Goal: Task Accomplishment & Management: Manage account settings

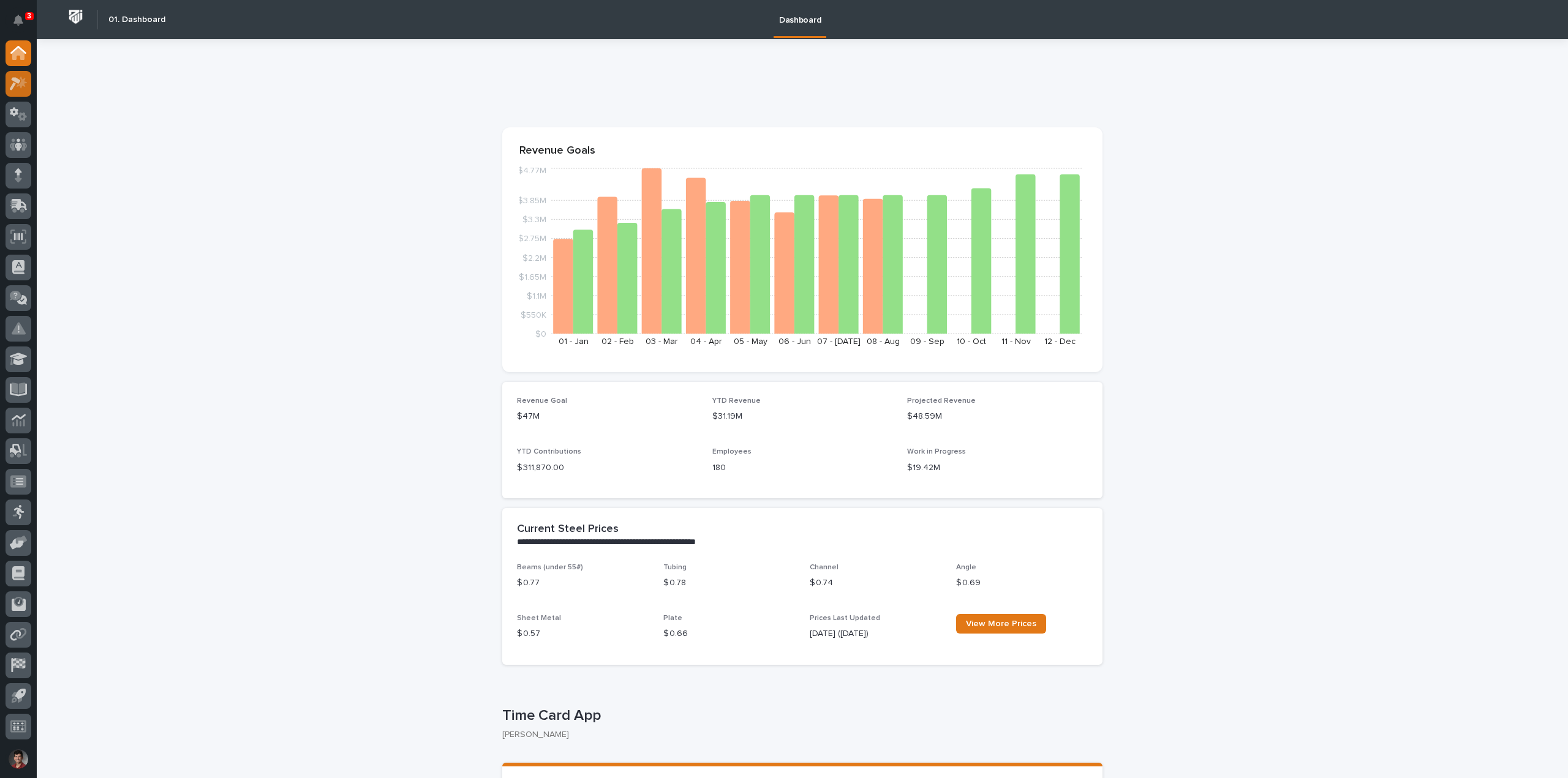
click at [25, 84] on icon at bounding box center [18, 83] width 18 height 14
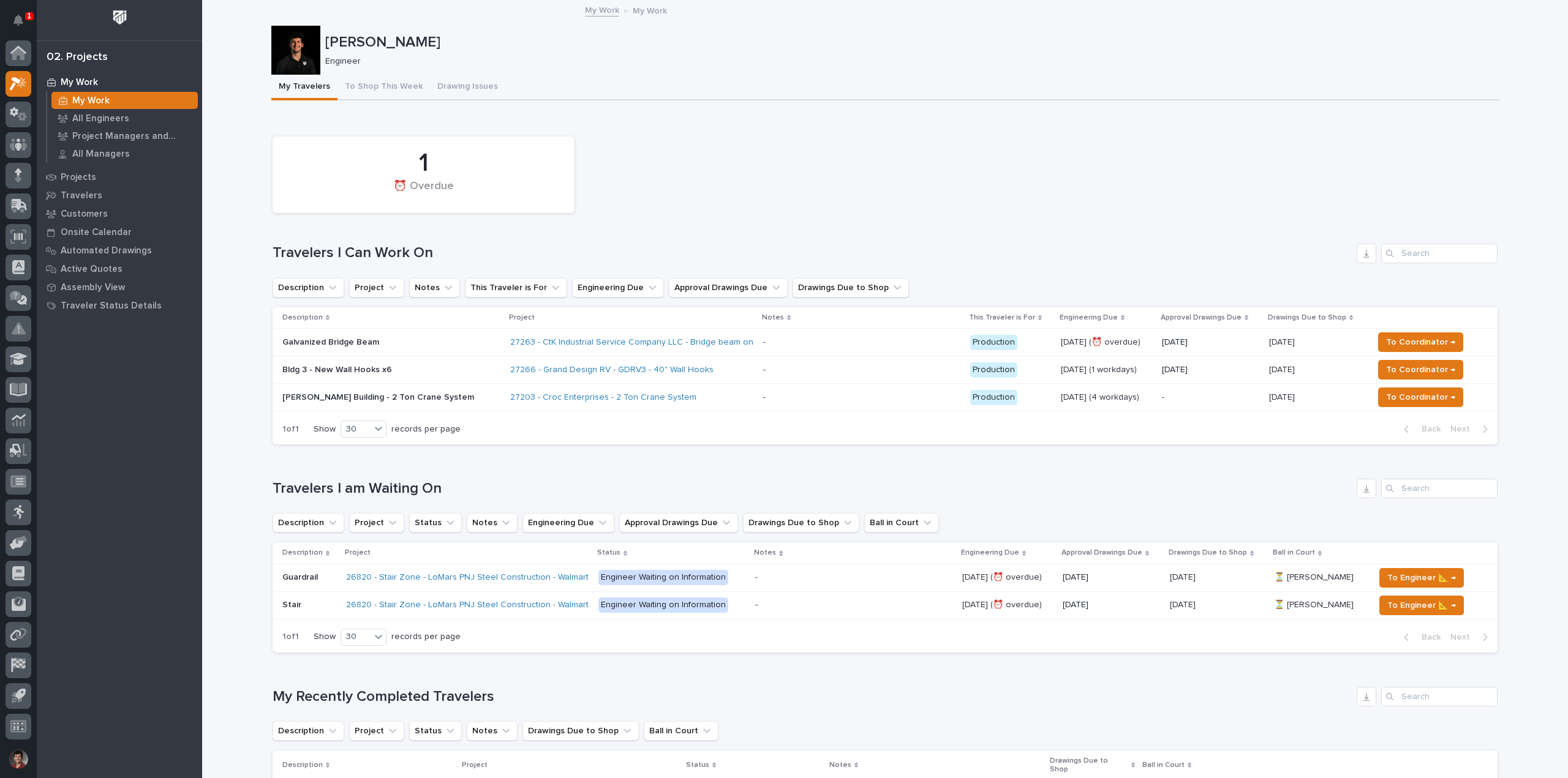
click at [763, 344] on p at bounding box center [862, 341] width 198 height 10
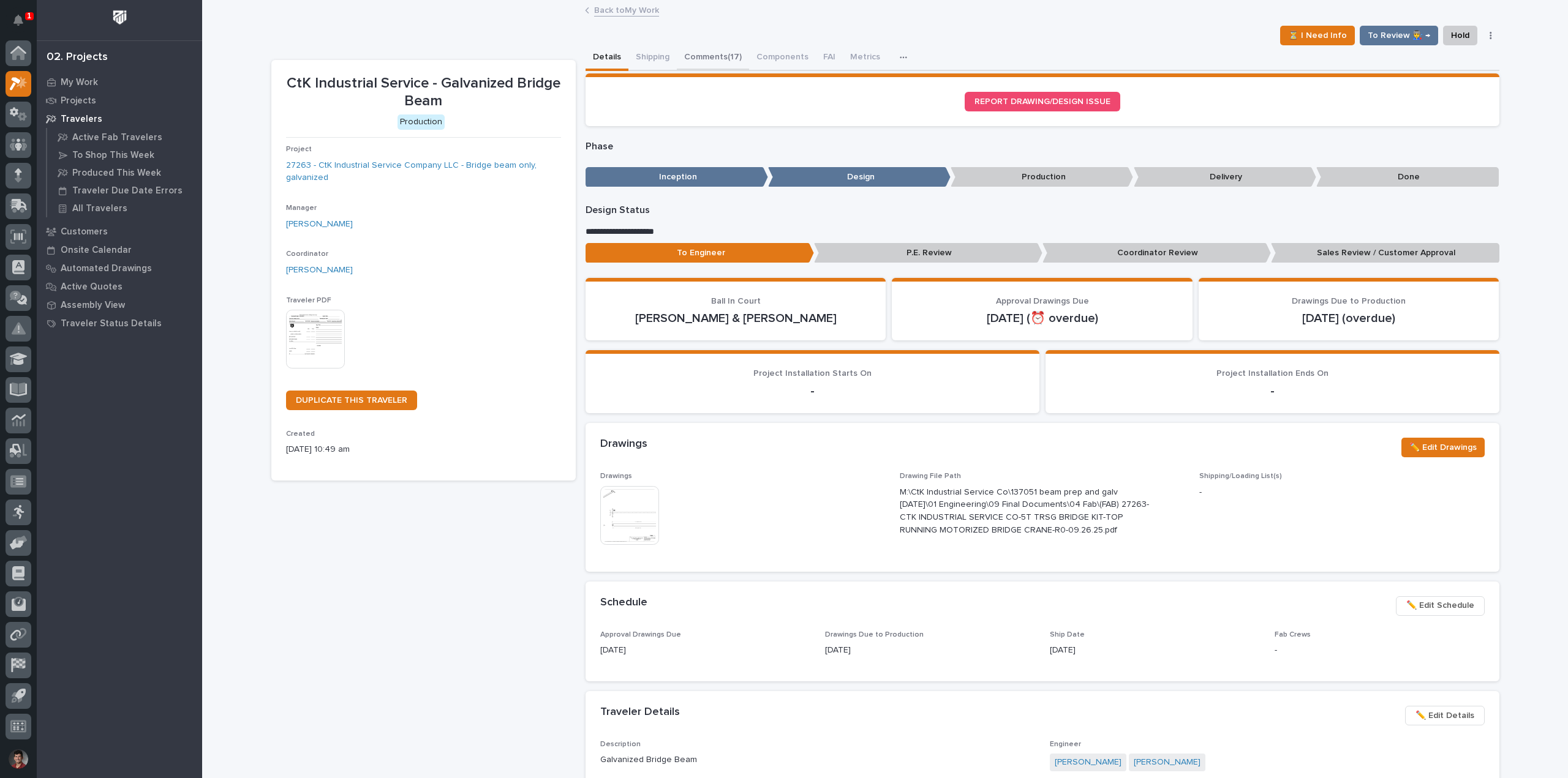
click at [711, 57] on button "Comments (17)" at bounding box center [713, 58] width 72 height 26
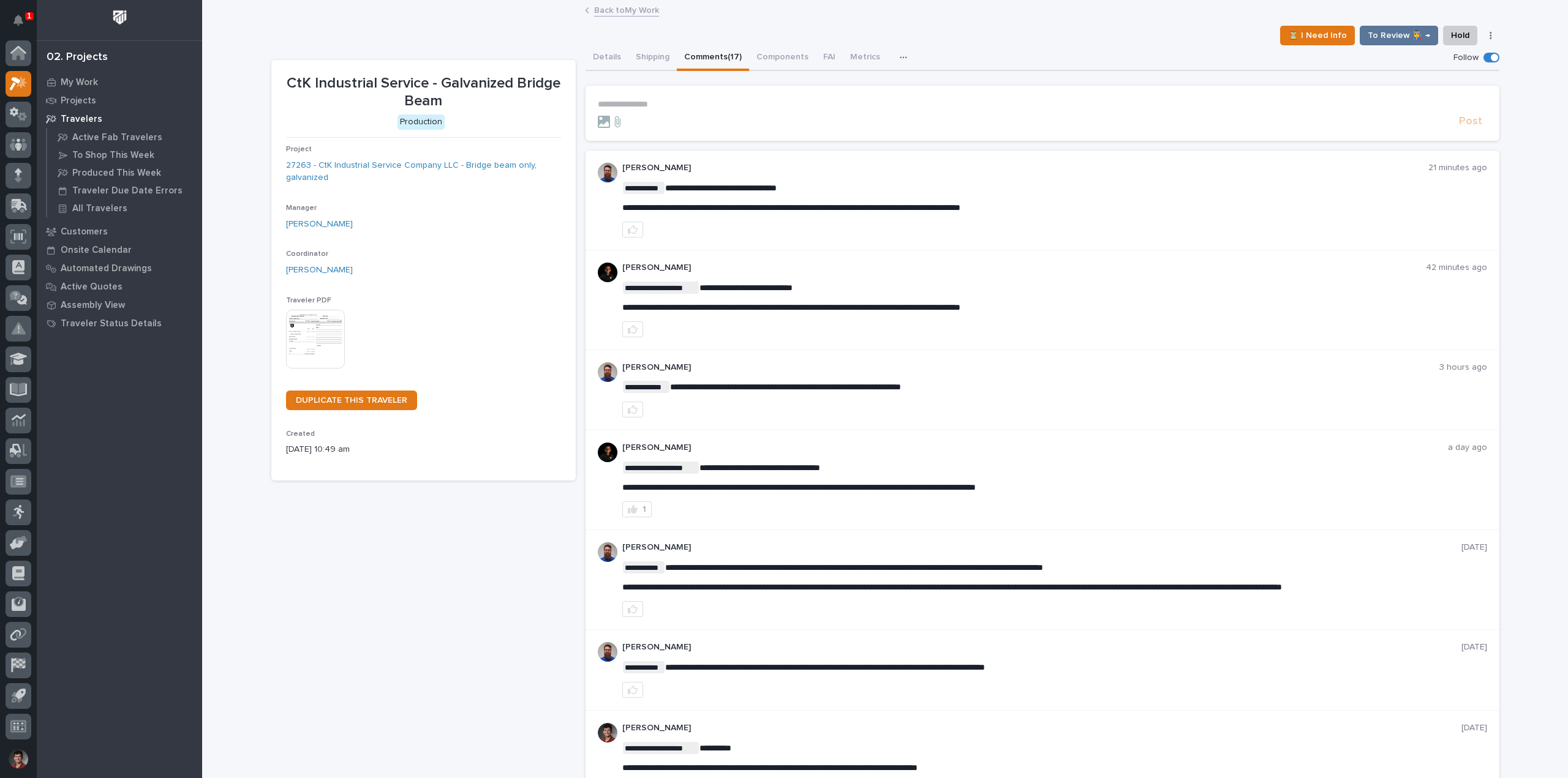
click at [670, 103] on p "**********" at bounding box center [1042, 103] width 889 height 10
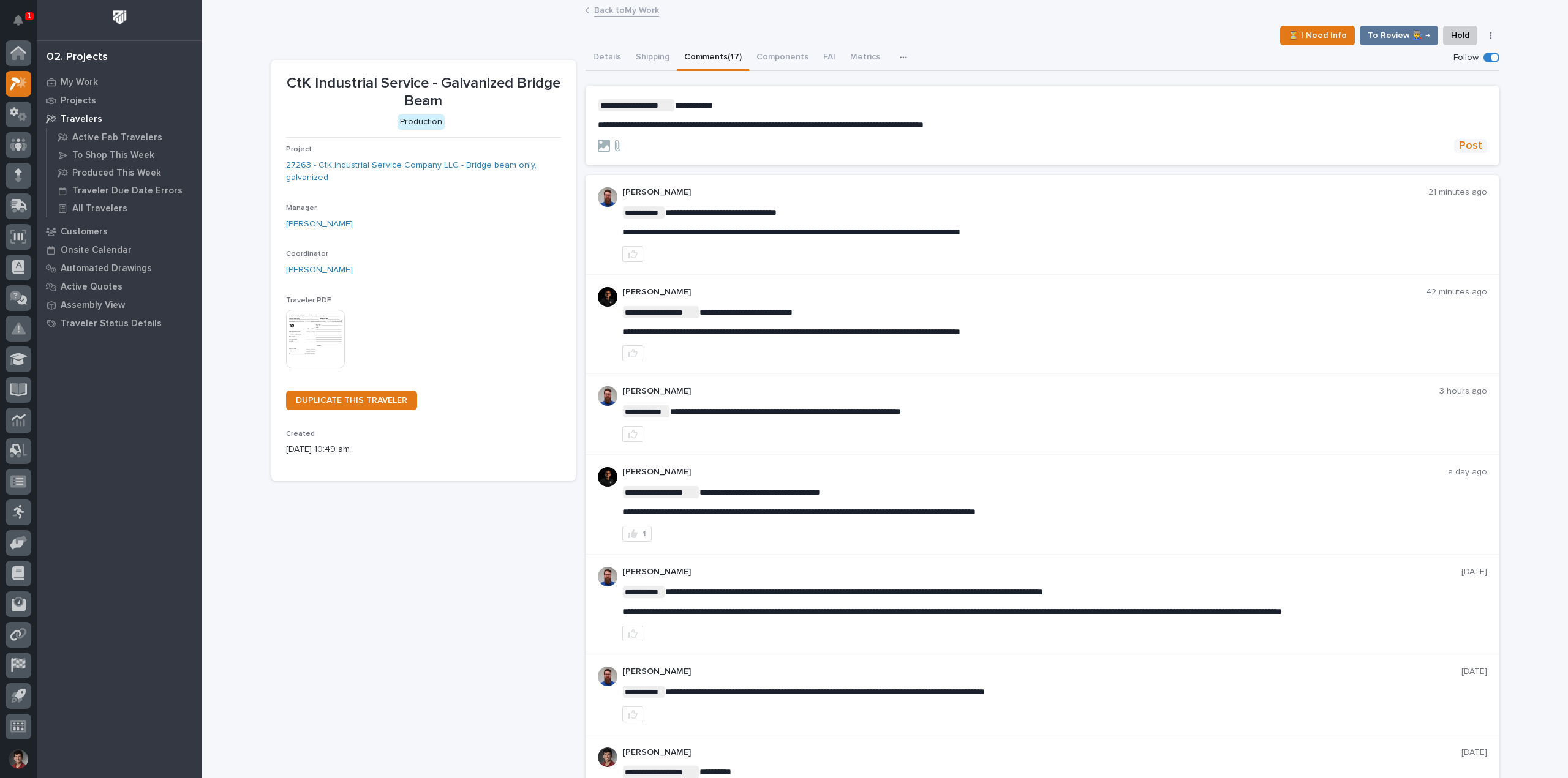
click at [1462, 147] on span "Post" at bounding box center [1470, 146] width 23 height 14
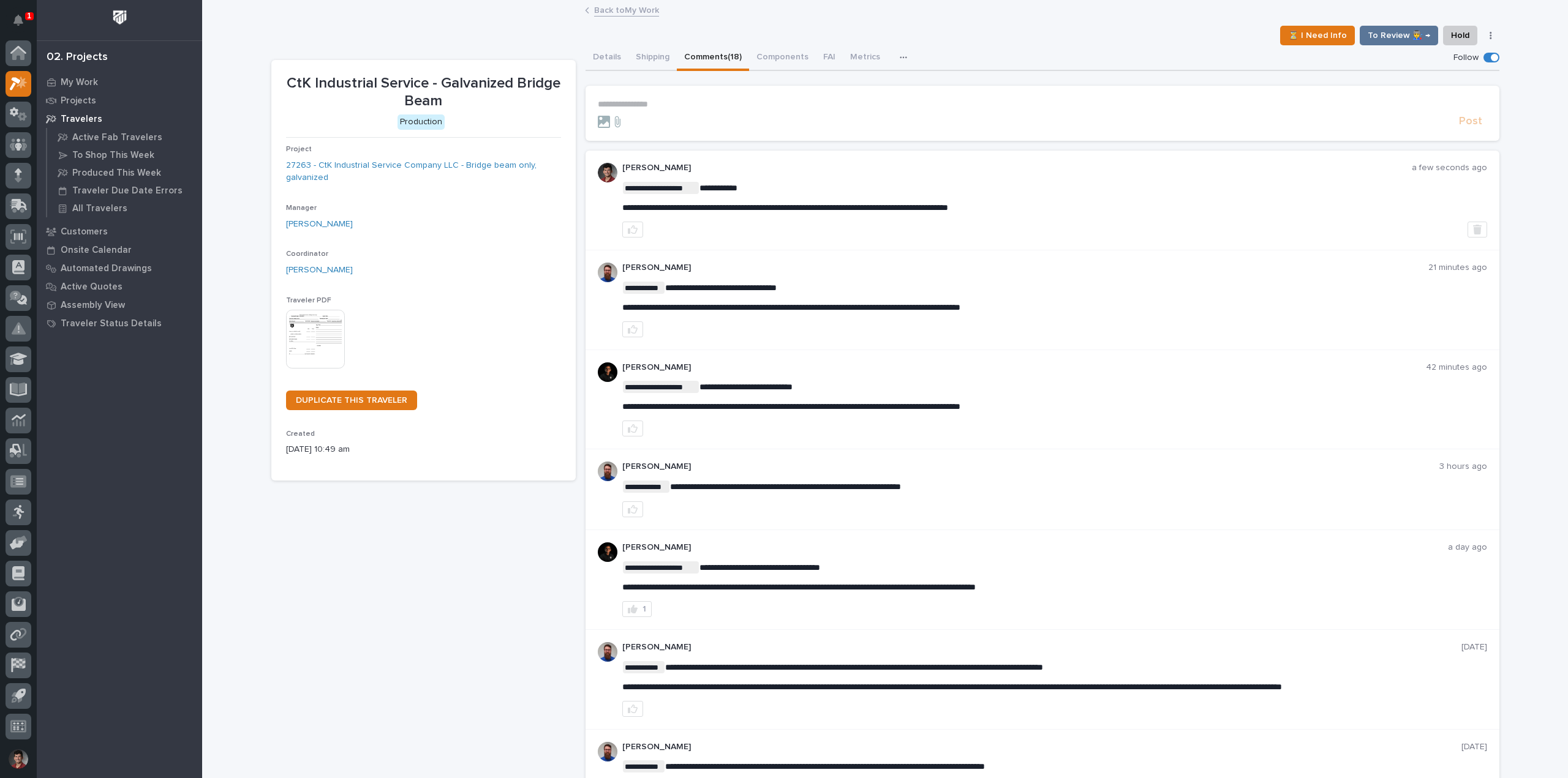
click at [33, 23] on div "1 My Settings Log Out" at bounding box center [18, 389] width 37 height 778
click at [27, 27] on button "Notifications" at bounding box center [18, 20] width 26 height 26
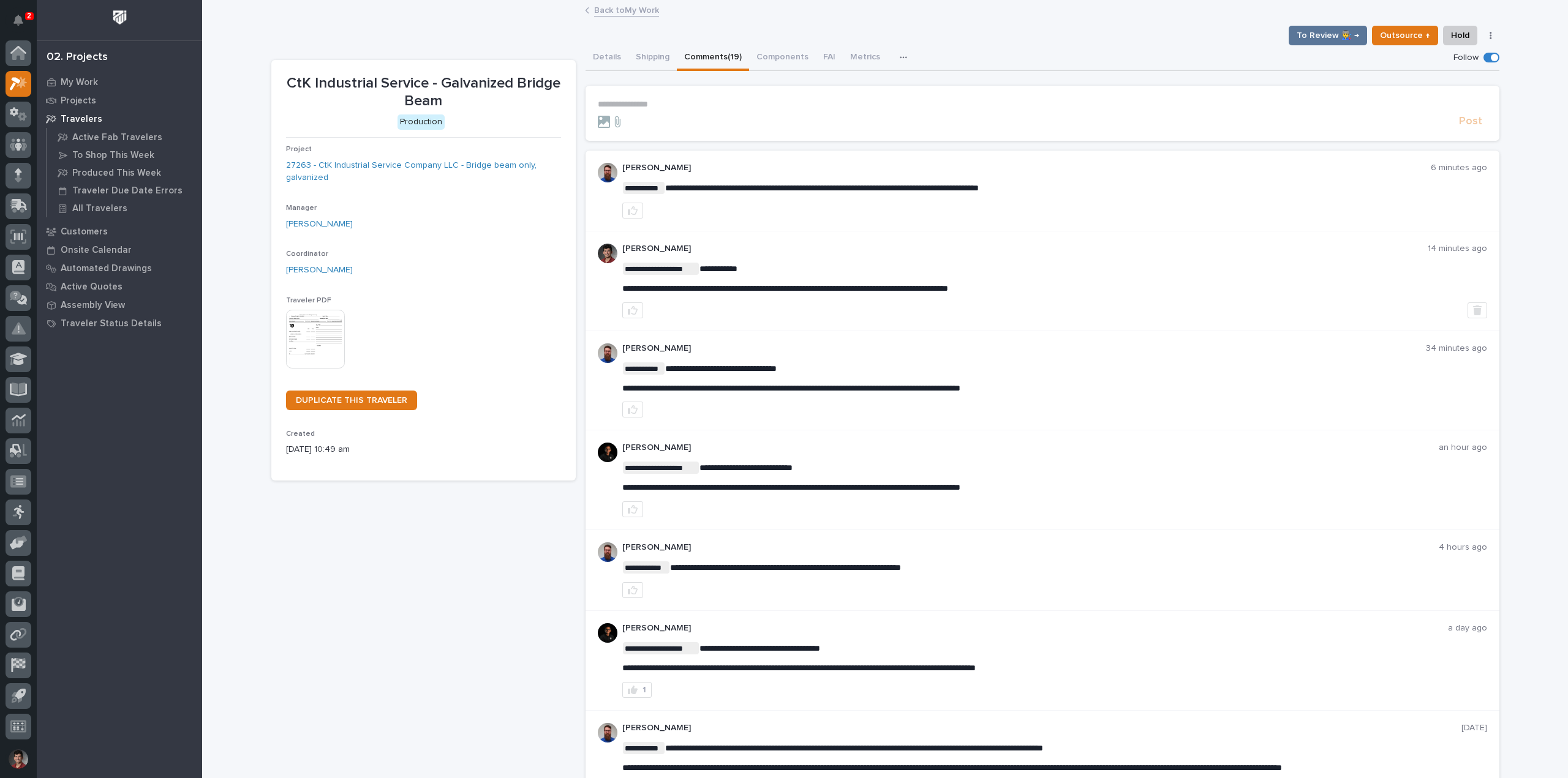
click at [648, 9] on link "Back to My Work" at bounding box center [626, 9] width 65 height 14
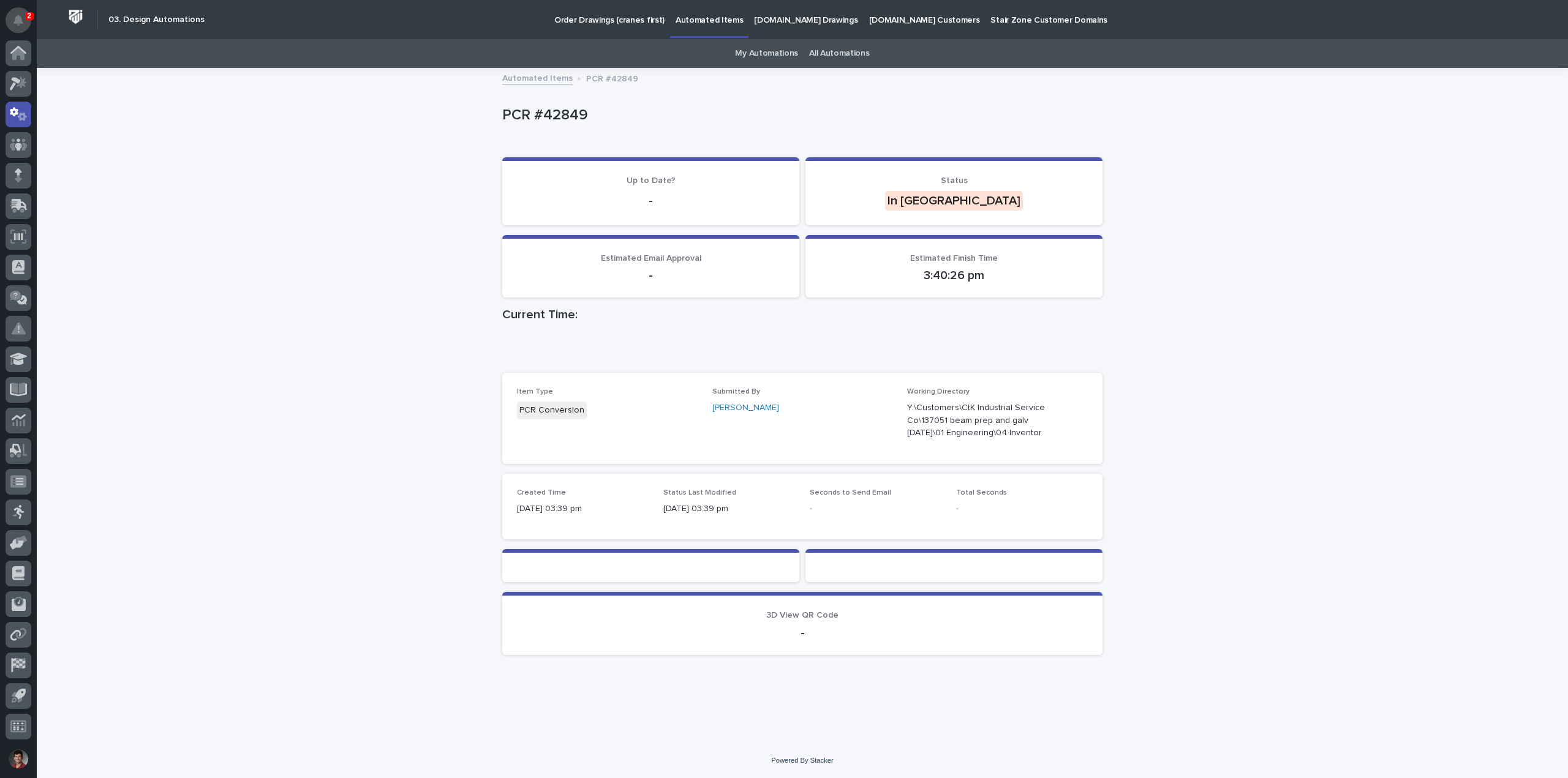
click at [10, 19] on button "Notifications" at bounding box center [18, 20] width 26 height 26
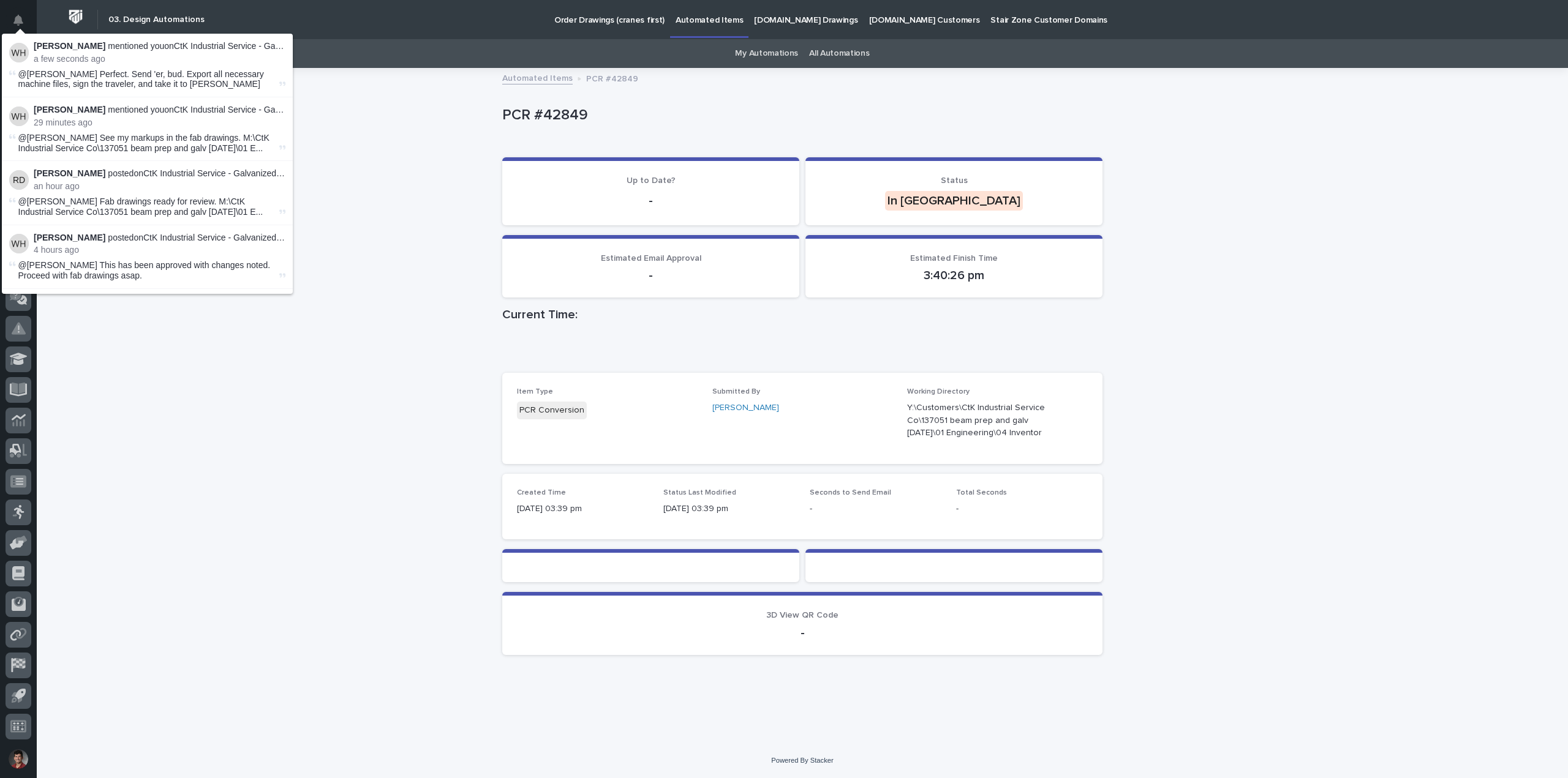
click at [366, 145] on div "Loading... Saving… Loading... Saving… PCR #42849 PCR #42849 Sorry, there was an…" at bounding box center [802, 406] width 1531 height 674
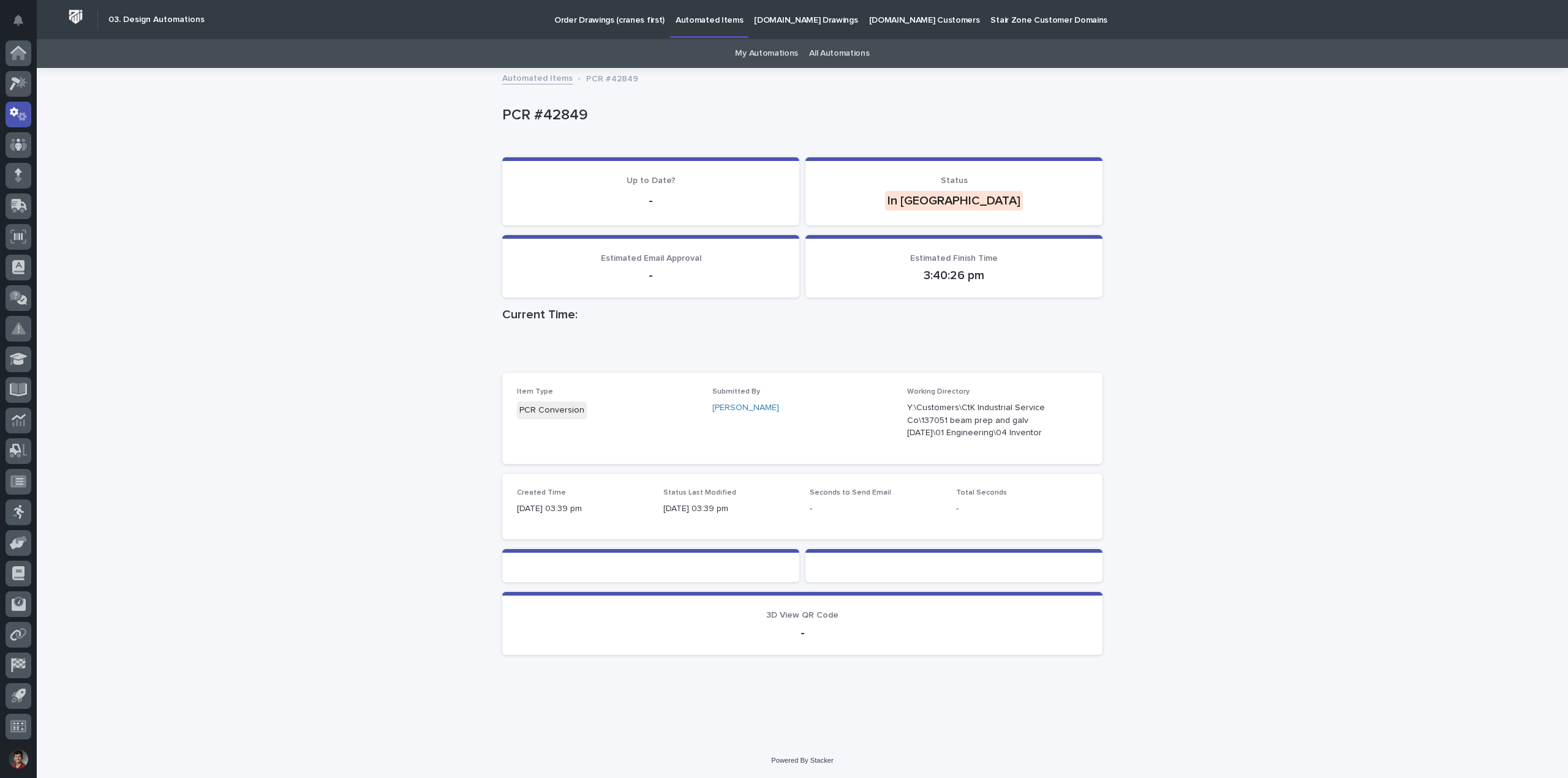
click at [320, 184] on div "Loading... Saving… Loading... Saving… PCR #42849 PCR #42849 Sorry, there was an…" at bounding box center [802, 406] width 1531 height 674
click at [1248, 176] on div "Loading... Saving… Loading... Saving… PCR #42849 PCR #42849 Sorry, there was an…" at bounding box center [802, 406] width 1531 height 674
click at [1317, 344] on div "Loading... Saving… Loading... Saving… PCR #42849 PCR #42849 Sorry, there was an…" at bounding box center [802, 406] width 1531 height 674
click at [248, 183] on div "Loading... Saving… Loading... Saving… PCR #42849 PCR #42849 Sorry, there was an…" at bounding box center [802, 406] width 1531 height 674
click at [809, 138] on div "PCR #42849" at bounding box center [802, 117] width 600 height 49
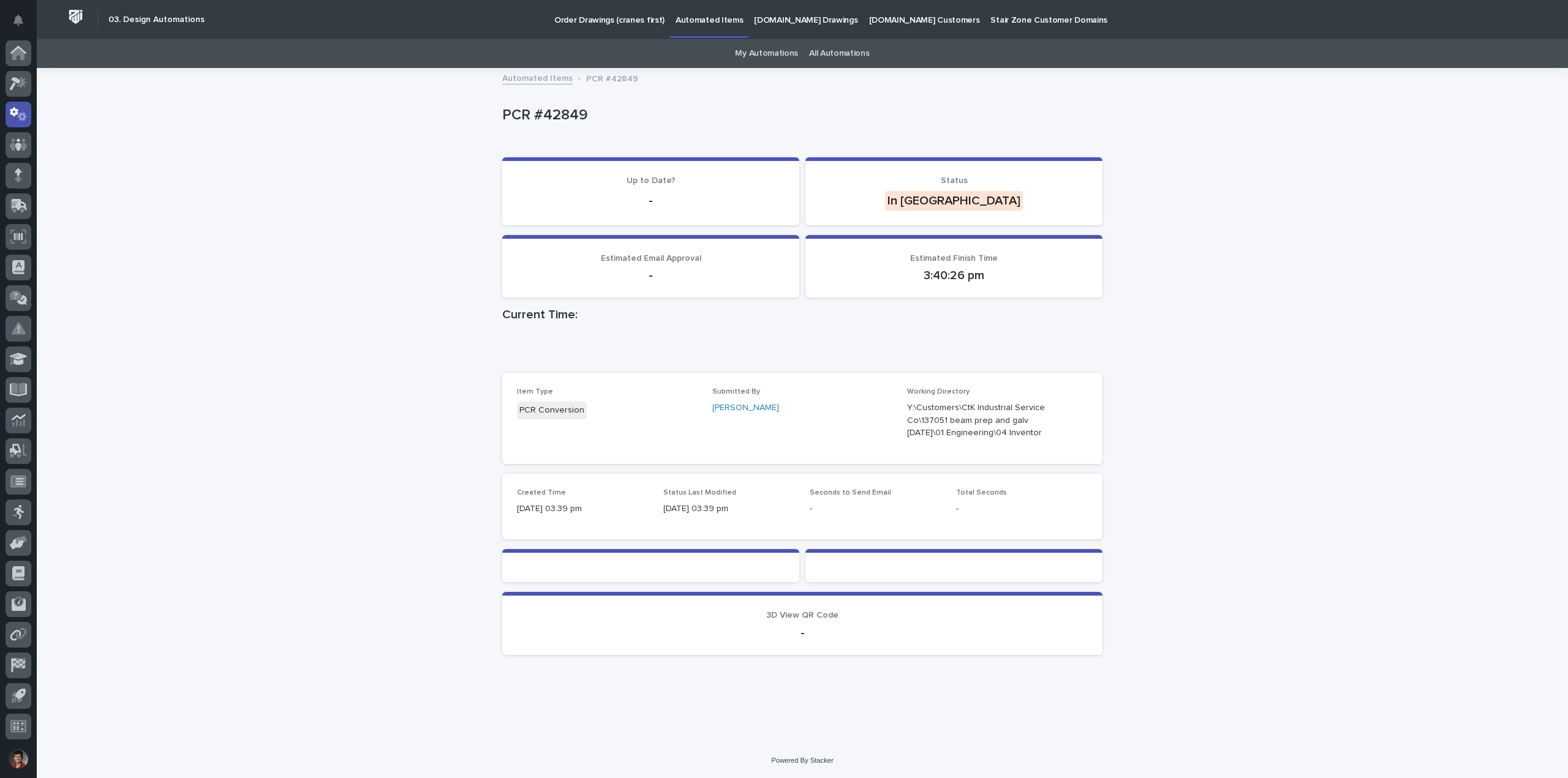
click at [424, 188] on div "Loading... Saving… Loading... Saving… PCR #42849 PCR #42849 Sorry, there was an…" at bounding box center [802, 406] width 1531 height 674
drag, startPoint x: 237, startPoint y: 247, endPoint x: 28, endPoint y: 12, distance: 314.5
click at [234, 235] on div "Loading... Saving… Loading... Saving… PCR #42849 PCR #42849 Sorry, there was an…" at bounding box center [802, 406] width 1531 height 674
click at [459, 164] on div "Loading... Saving… Loading... Saving… PCR #42849 PCR #42849 Sorry, there was an…" at bounding box center [802, 406] width 1531 height 674
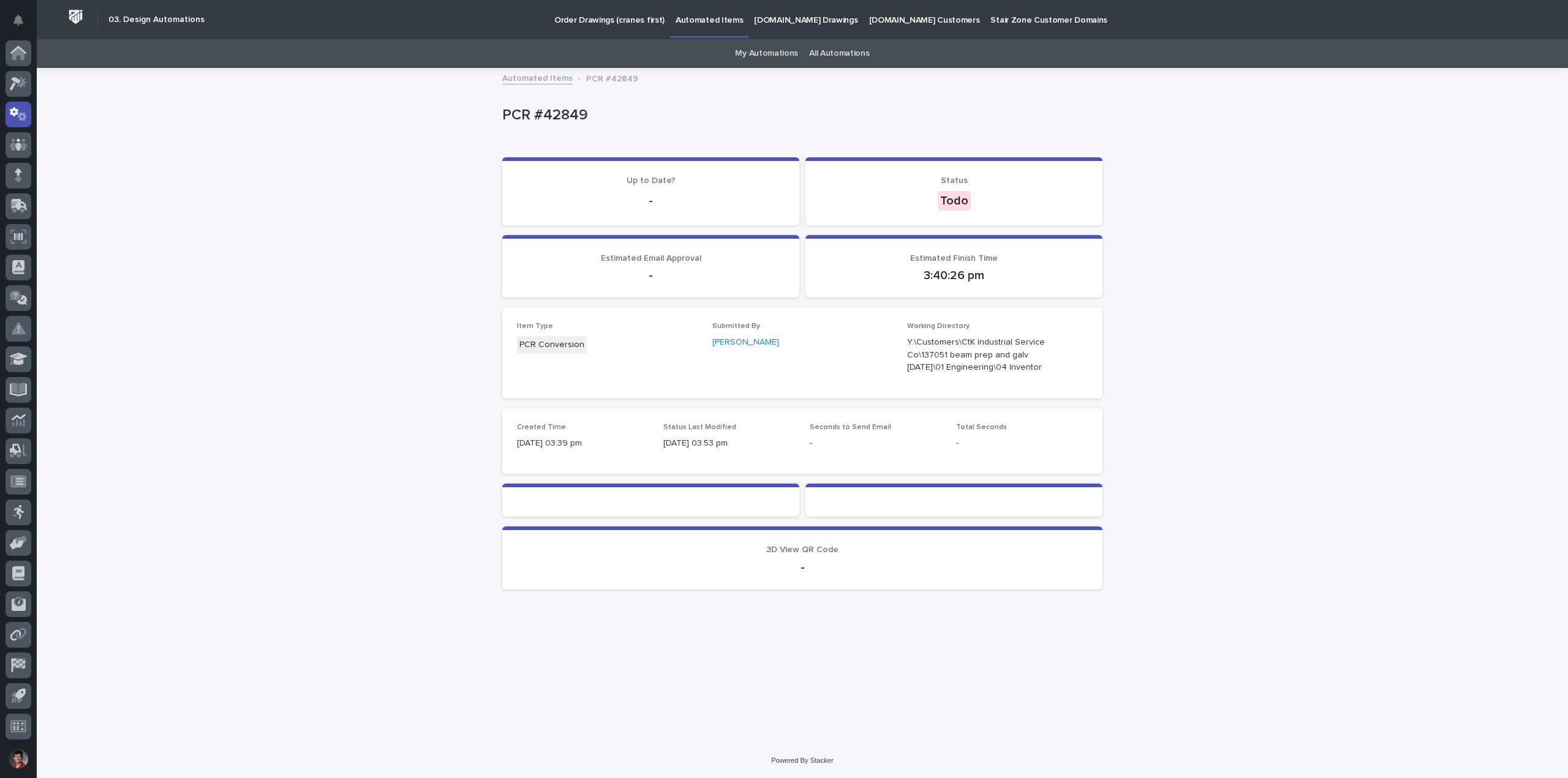
click at [323, 166] on div "Loading... Saving… Loading... Saving… PCR #42849 PCR #42849 Sorry, there was an…" at bounding box center [802, 406] width 1531 height 674
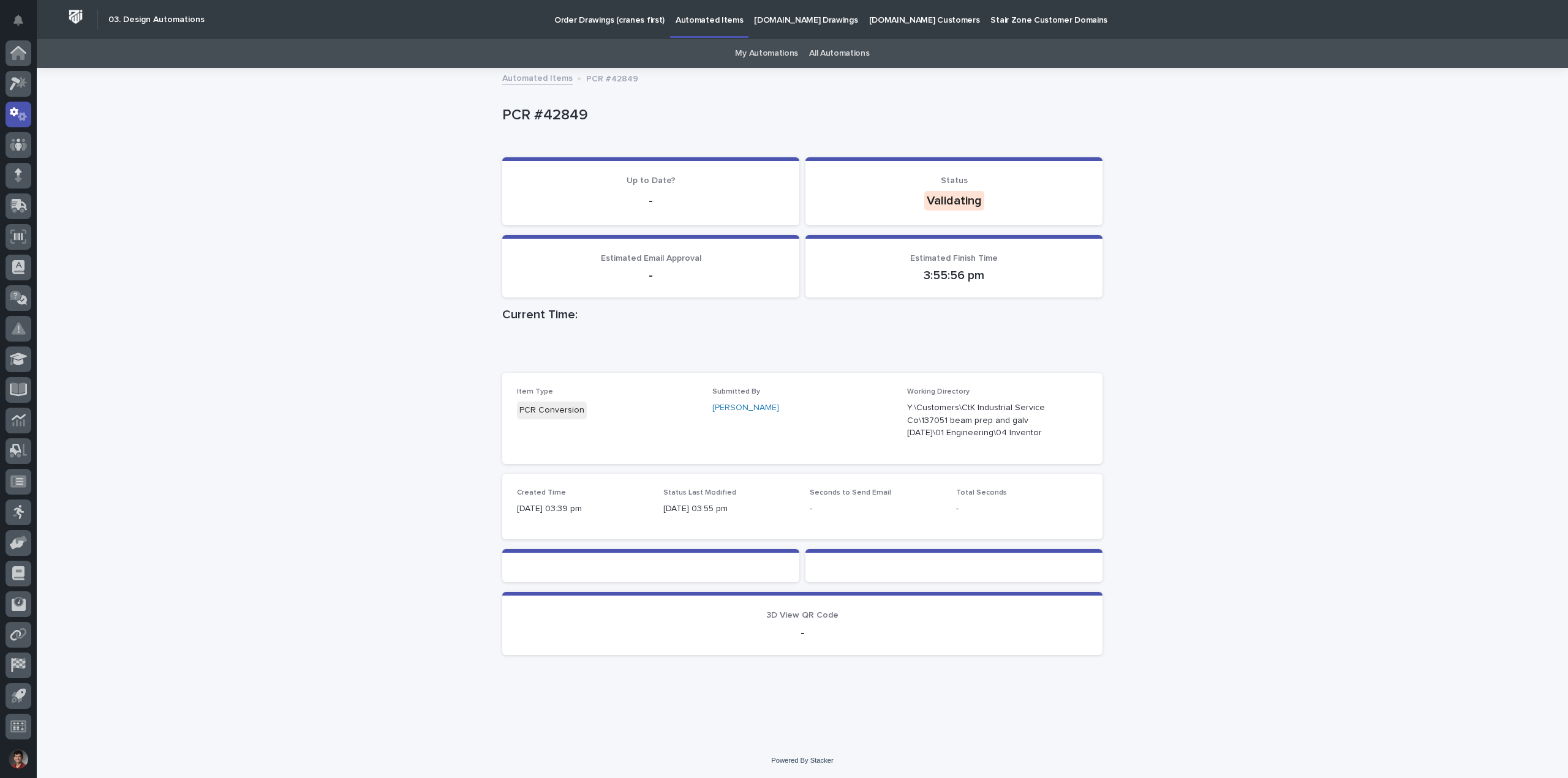
click at [1152, 232] on div "Loading... Saving… Loading... Saving… PCR #42849 PCR #42849 Sorry, there was an…" at bounding box center [802, 406] width 1531 height 674
click at [464, 267] on div "Loading... Saving… Loading... Saving… PCR #42849 PCR #42849 Sorry, there was an…" at bounding box center [802, 406] width 1531 height 674
